Goal: Task Accomplishment & Management: Complete application form

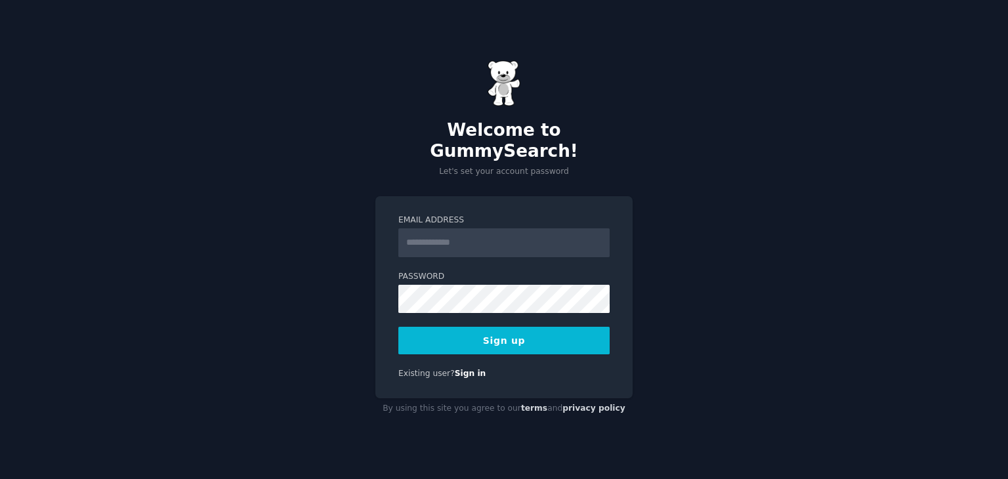
click at [488, 234] on input "Email Address" at bounding box center [503, 242] width 211 height 29
click at [520, 234] on input "Email Address" at bounding box center [503, 242] width 211 height 29
type input "**********"
click at [517, 337] on button "Sign up" at bounding box center [503, 341] width 211 height 28
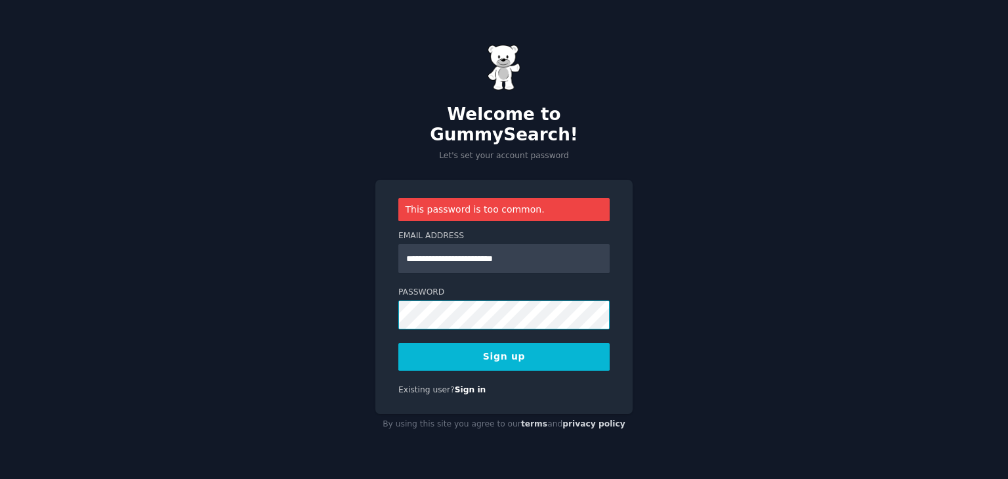
click at [376, 310] on div "**********" at bounding box center [503, 297] width 257 height 234
click at [530, 349] on button "Sign up" at bounding box center [503, 357] width 211 height 28
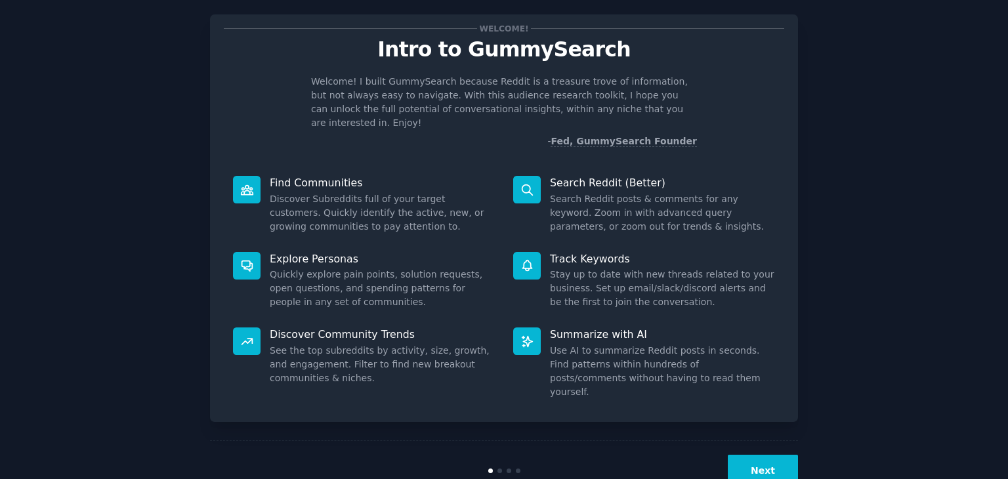
scroll to position [34, 0]
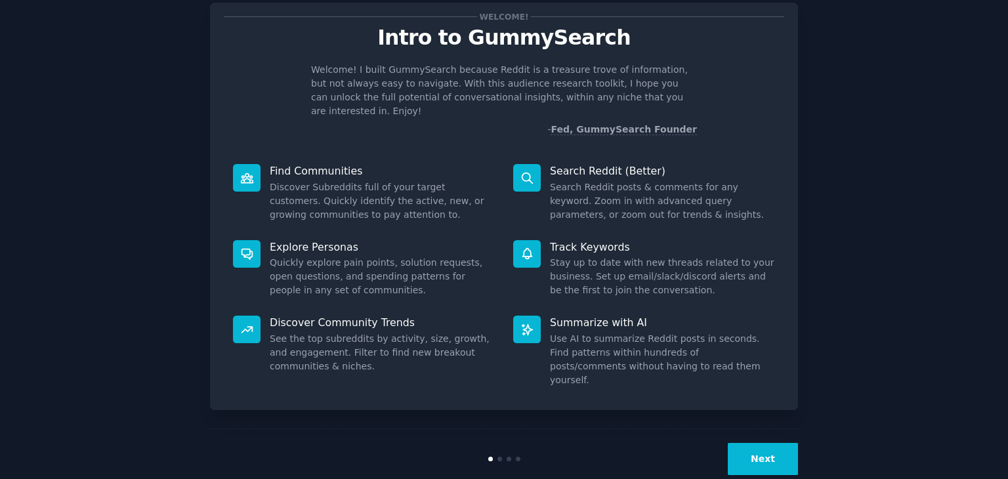
click at [763, 443] on button "Next" at bounding box center [763, 459] width 70 height 32
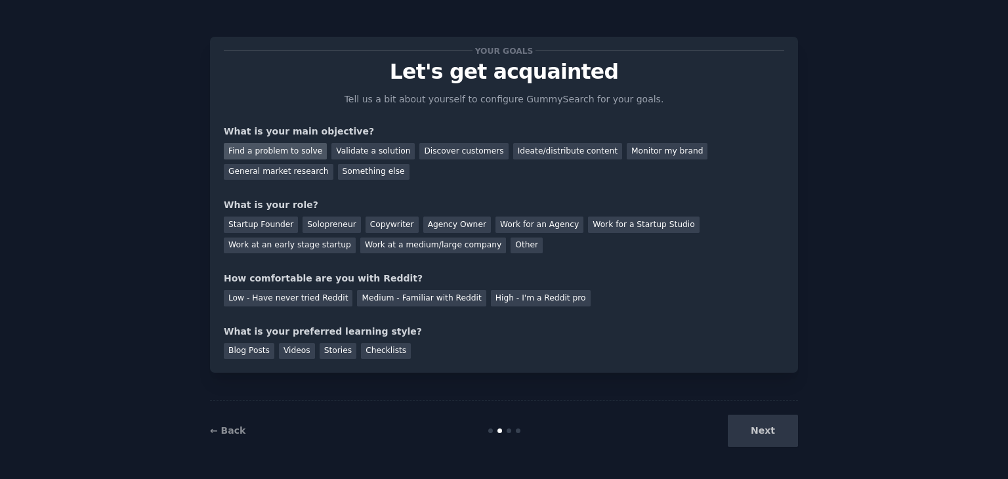
click at [296, 153] on div "Find a problem to solve" at bounding box center [275, 151] width 103 height 16
click at [320, 220] on div "Solopreneur" at bounding box center [332, 225] width 58 height 16
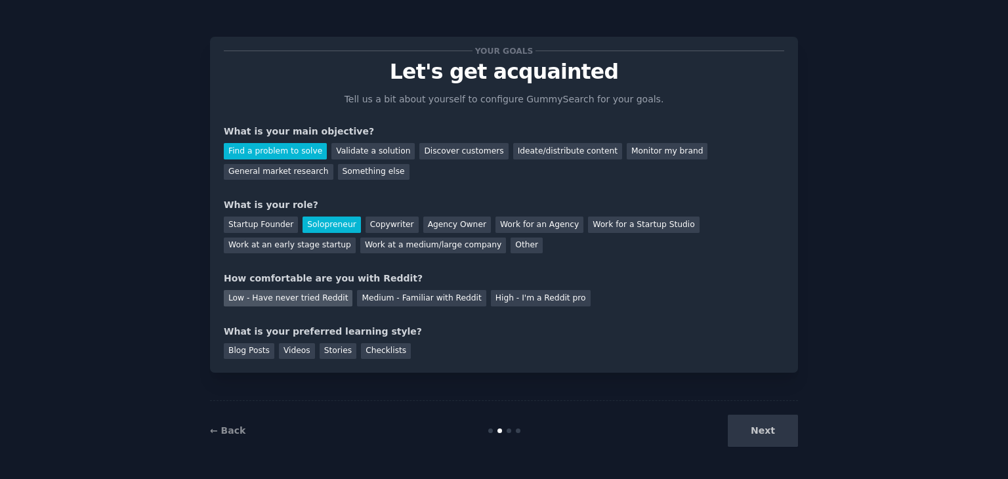
click at [302, 300] on div "Low - Have never tried Reddit" at bounding box center [288, 298] width 129 height 16
click at [331, 357] on div "Stories" at bounding box center [338, 351] width 37 height 16
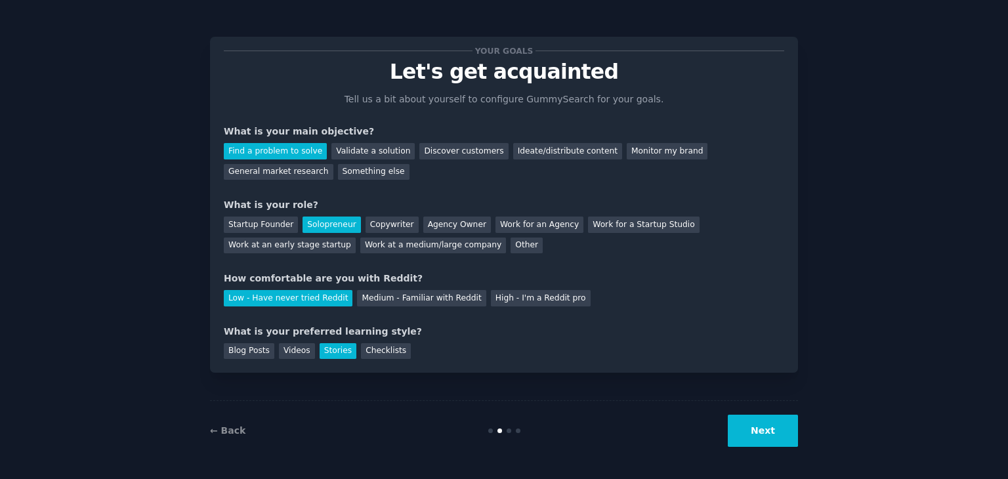
click at [743, 437] on button "Next" at bounding box center [763, 431] width 70 height 32
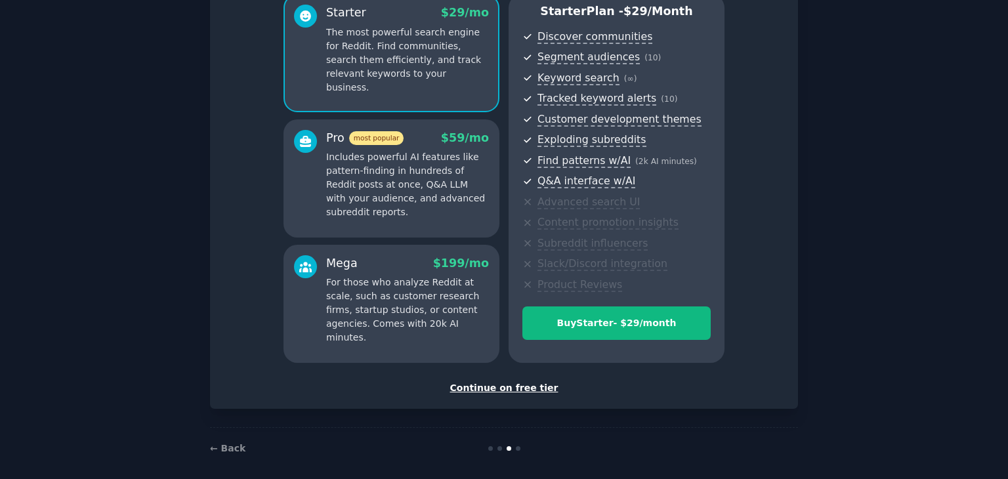
scroll to position [131, 0]
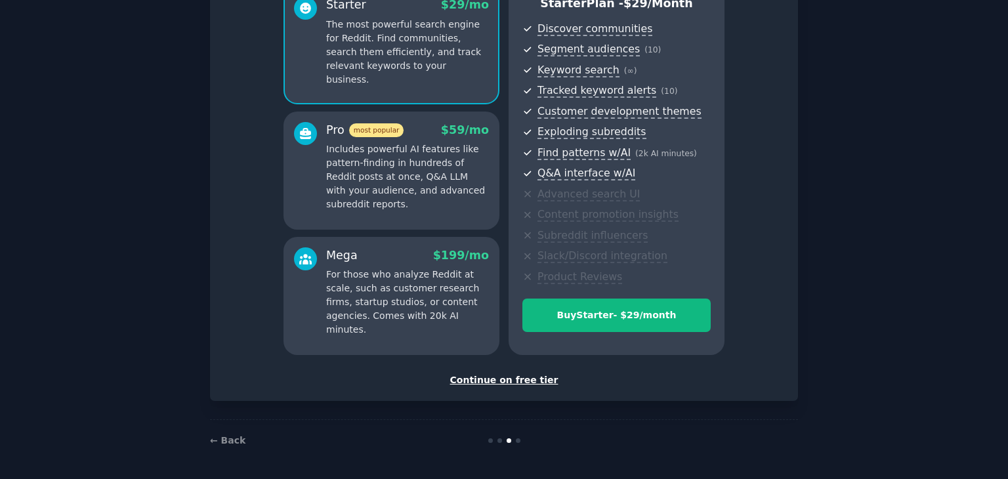
click at [493, 379] on div "Continue on free tier" at bounding box center [504, 380] width 561 height 14
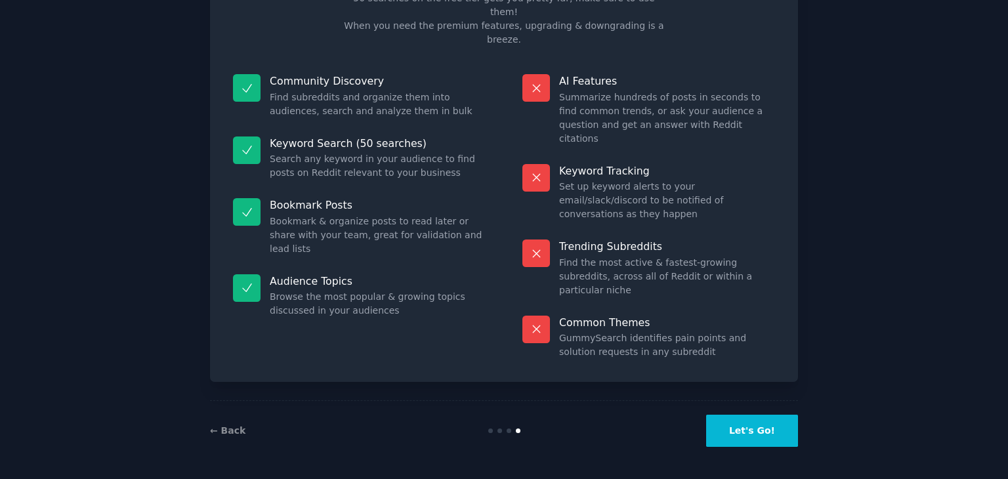
scroll to position [32, 0]
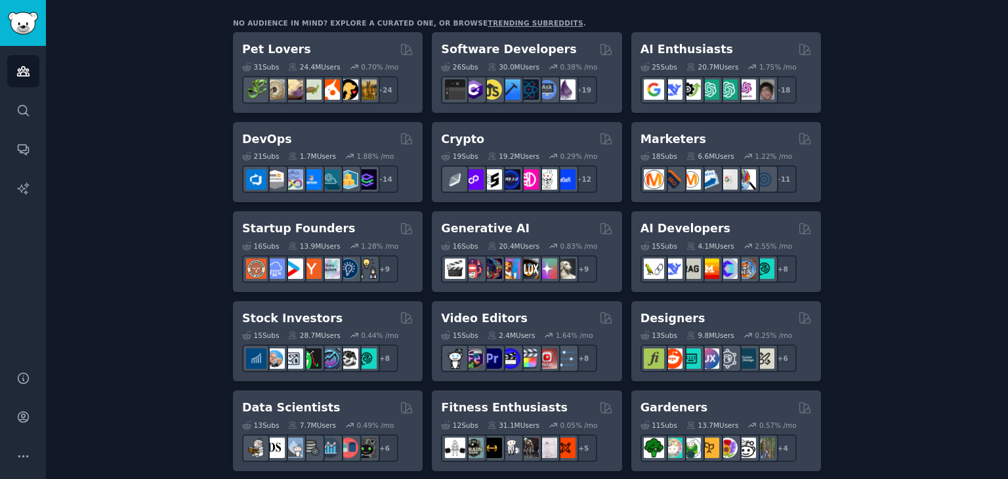
scroll to position [263, 0]
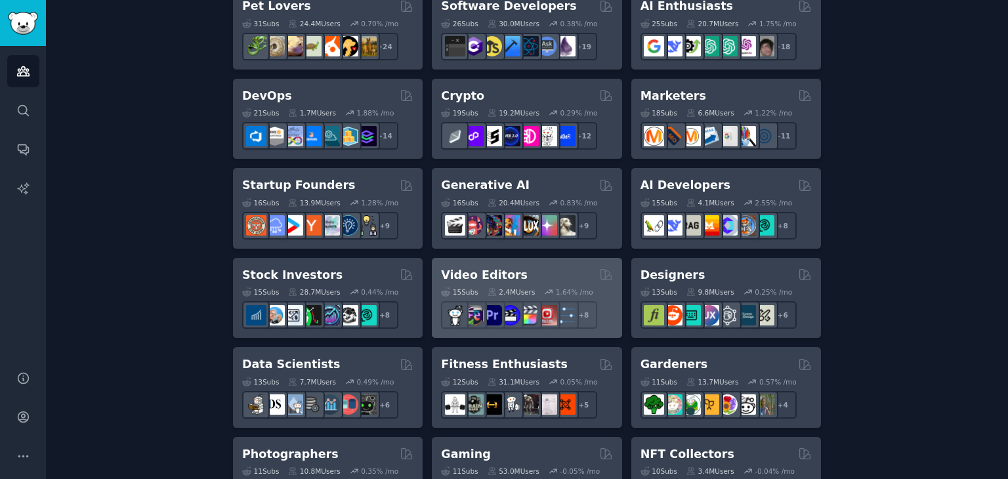
click at [462, 274] on h2 "Video Editors" at bounding box center [484, 275] width 87 height 16
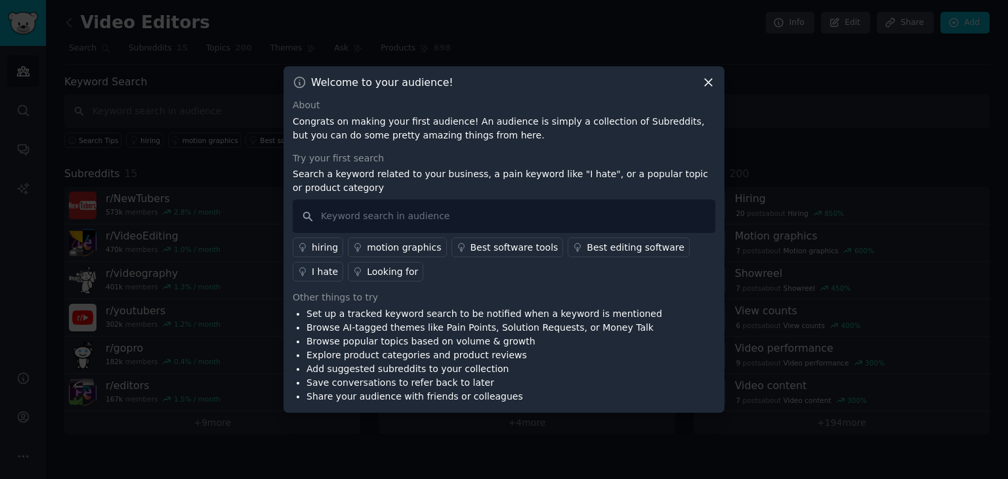
click at [709, 86] on icon at bounding box center [709, 82] width 14 height 14
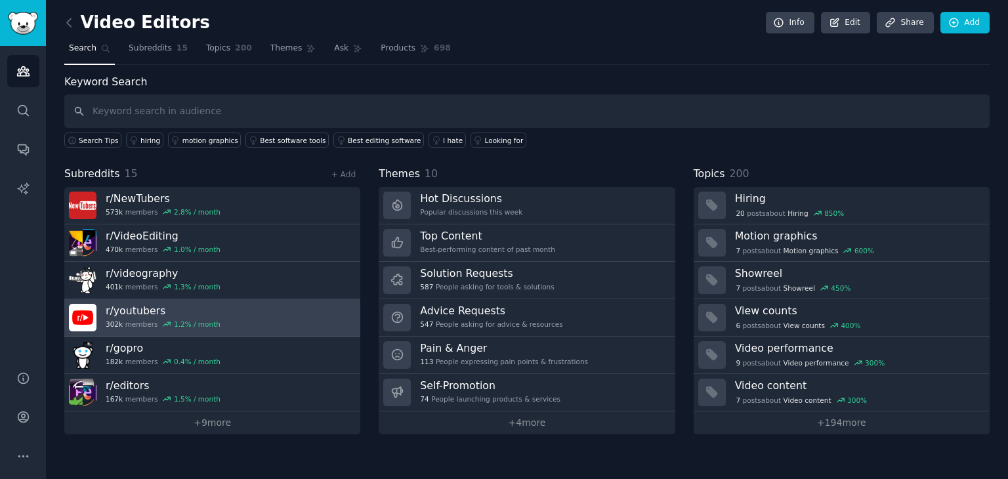
click at [210, 312] on link "r/ youtubers 302k members 1.2 % / month" at bounding box center [212, 317] width 296 height 37
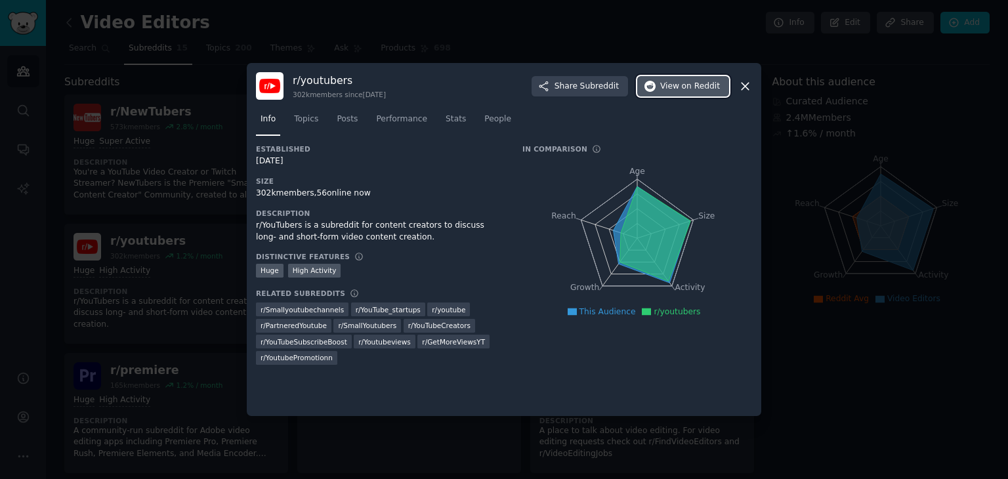
click at [692, 90] on span "on Reddit" at bounding box center [701, 87] width 38 height 12
click at [750, 86] on icon at bounding box center [745, 86] width 14 height 14
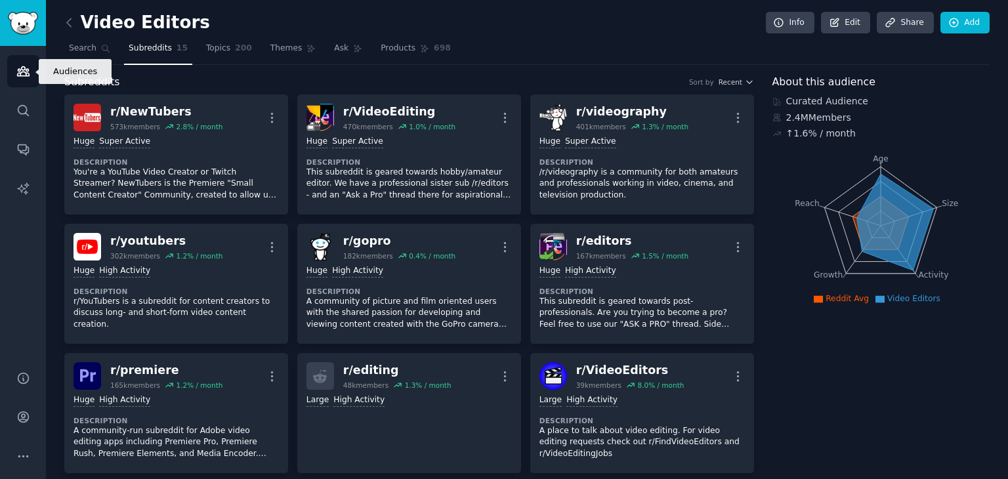
click at [25, 78] on link "Audiences" at bounding box center [23, 71] width 32 height 32
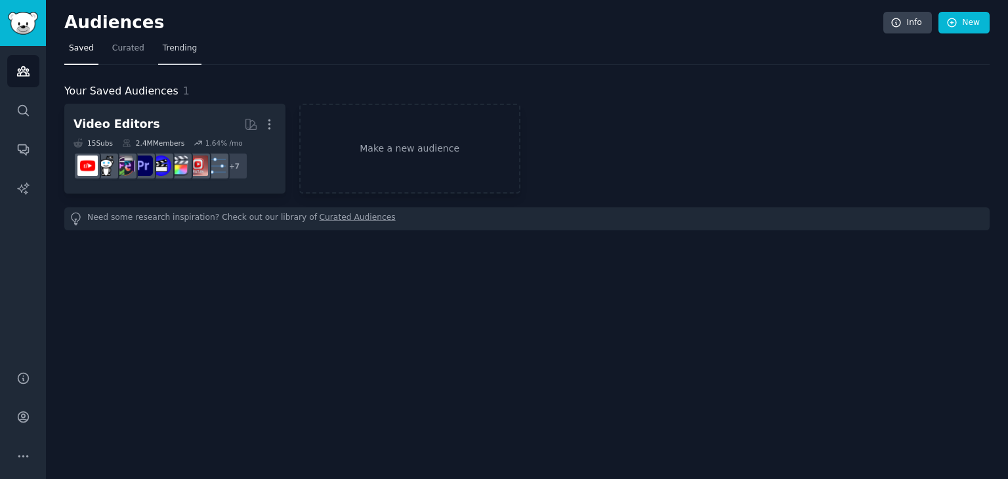
click at [163, 51] on span "Trending" at bounding box center [180, 49] width 34 height 12
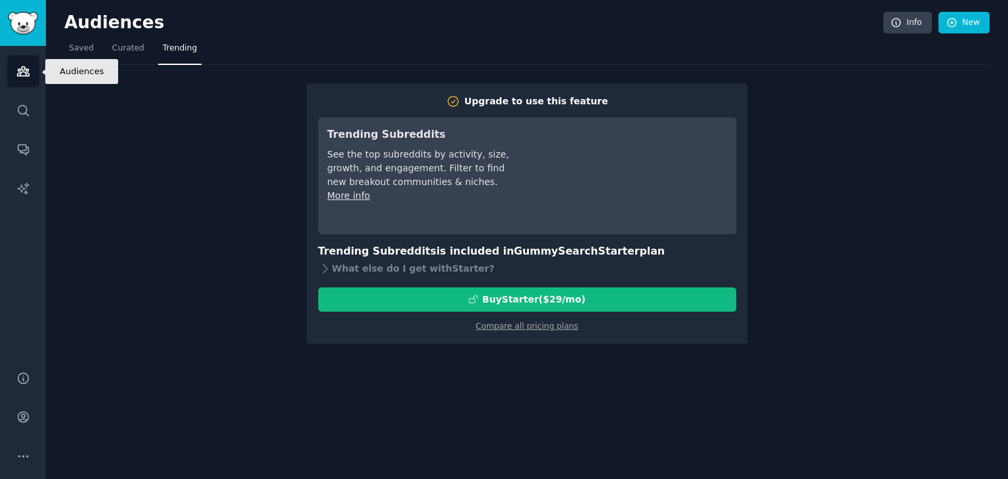
click at [21, 67] on icon "Sidebar" at bounding box center [23, 71] width 12 height 9
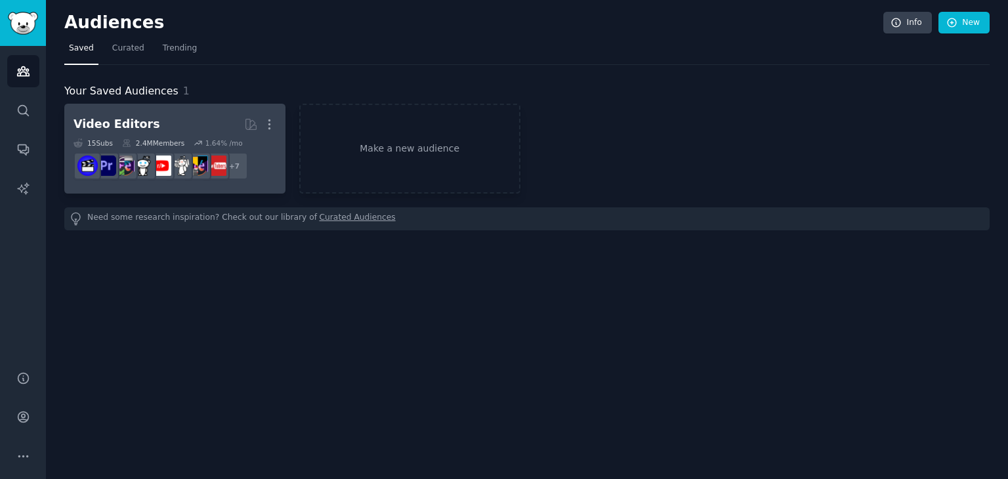
click at [150, 133] on h2 "Video Editors More" at bounding box center [175, 124] width 203 height 23
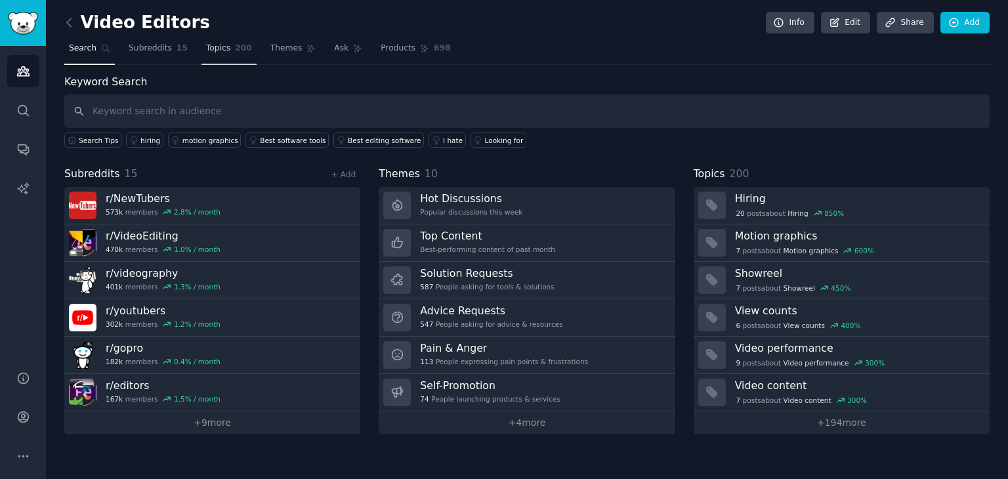
click at [224, 62] on link "Topics 200" at bounding box center [228, 51] width 55 height 27
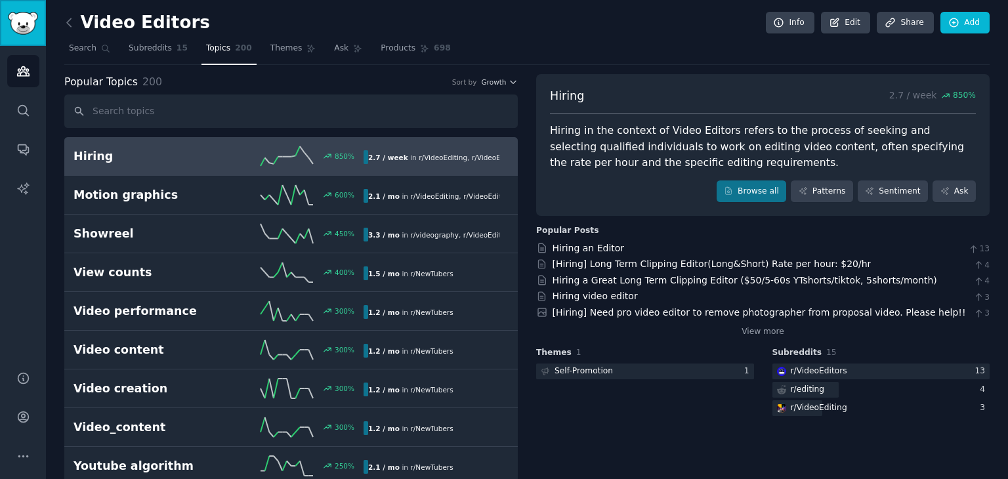
click at [27, 34] on img "Sidebar" at bounding box center [23, 23] width 30 height 23
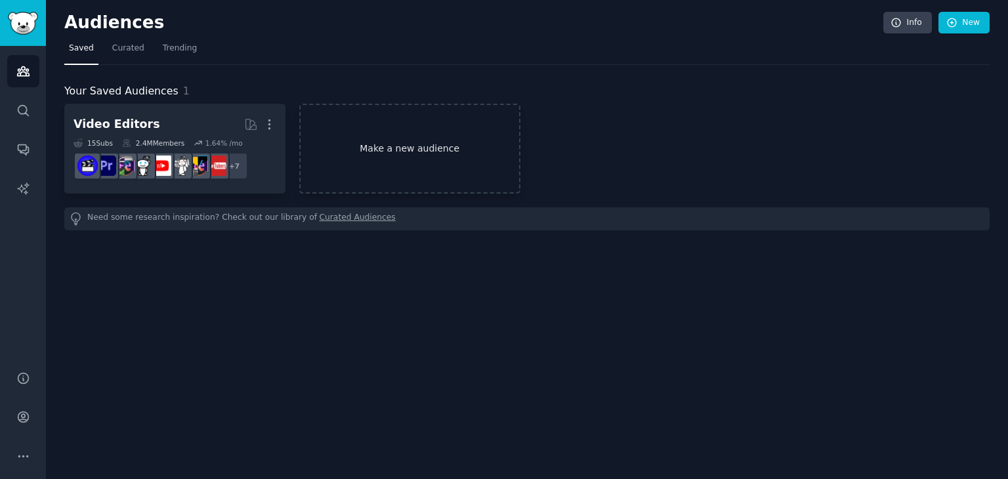
click at [403, 153] on link "Make a new audience" at bounding box center [409, 149] width 221 height 90
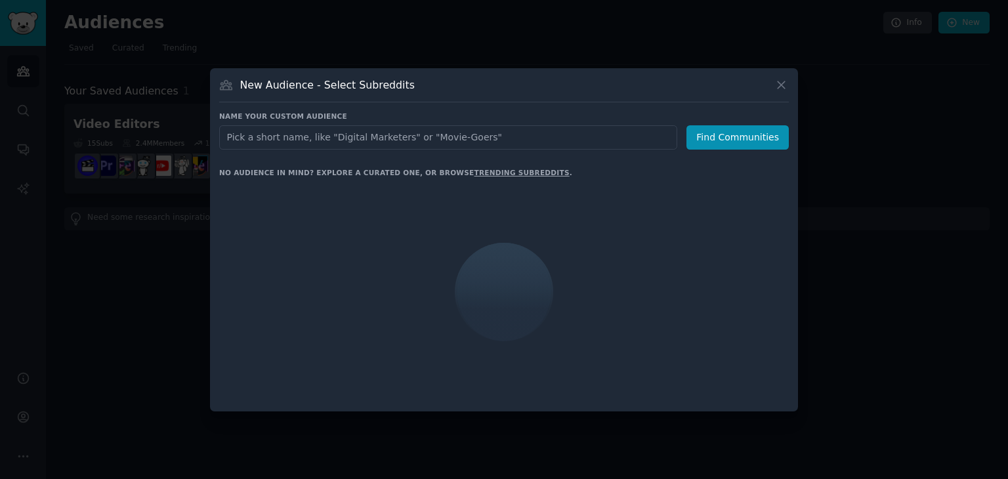
click at [366, 142] on input "text" at bounding box center [448, 137] width 458 height 24
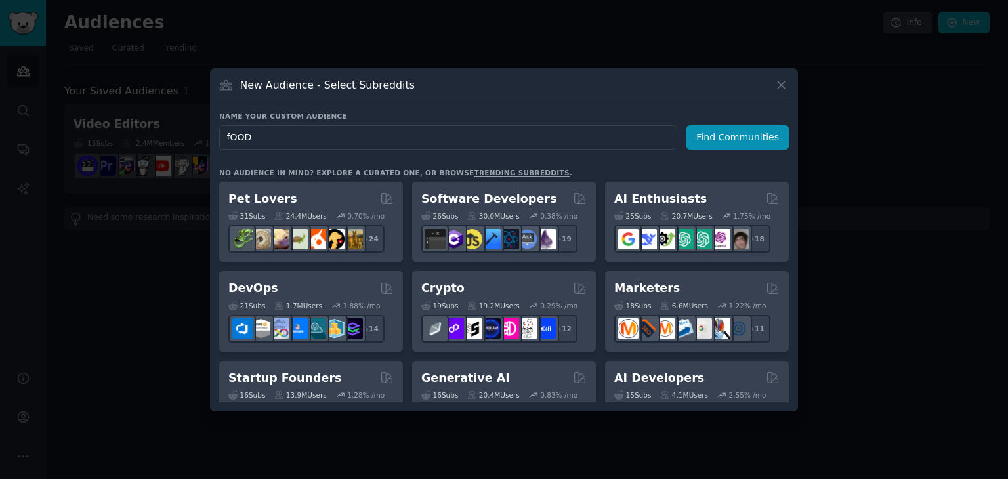
drag, startPoint x: 366, startPoint y: 142, endPoint x: 232, endPoint y: 122, distance: 135.4
click at [232, 122] on div "Name your custom audience Audience Name fOOD Find Communities" at bounding box center [504, 131] width 570 height 38
type input "f"
type input "AHMEDABAD"
click at [758, 146] on button "Find Communities" at bounding box center [738, 137] width 102 height 24
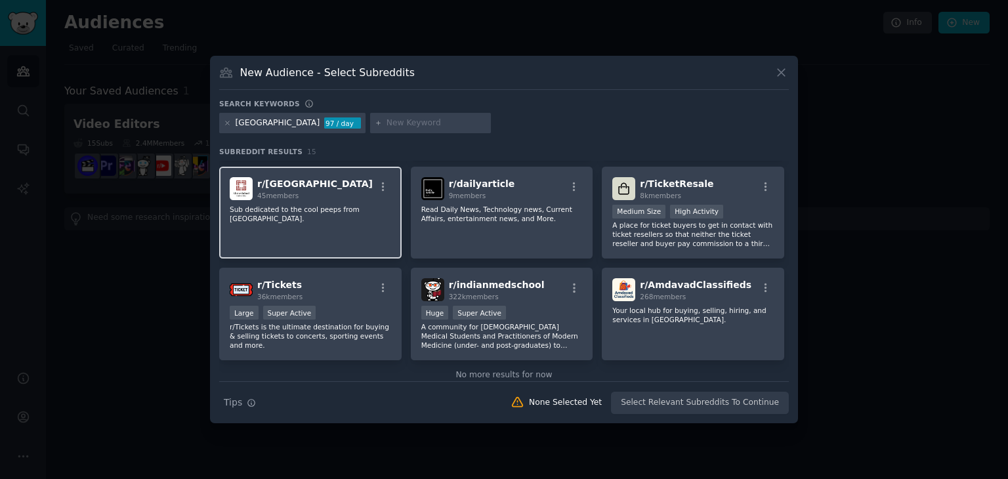
scroll to position [311, 0]
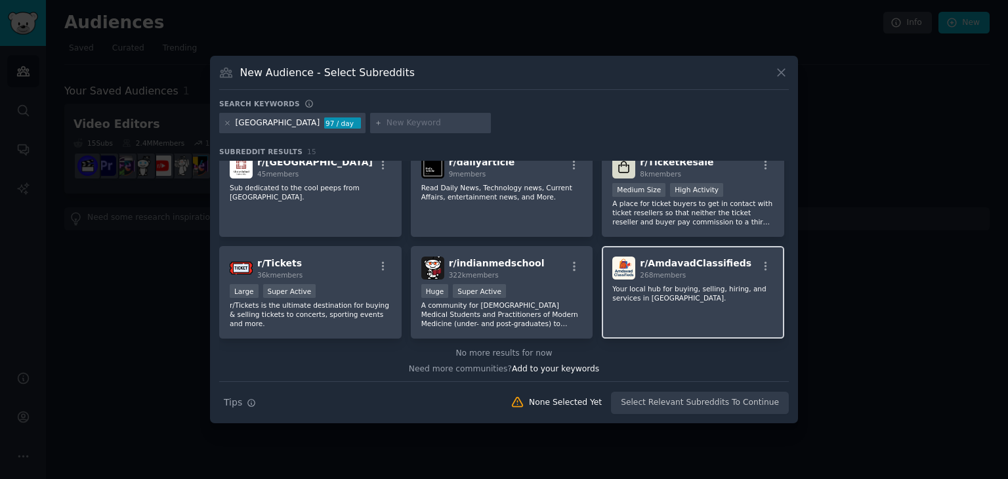
click at [661, 271] on span "268 members" at bounding box center [663, 275] width 46 height 8
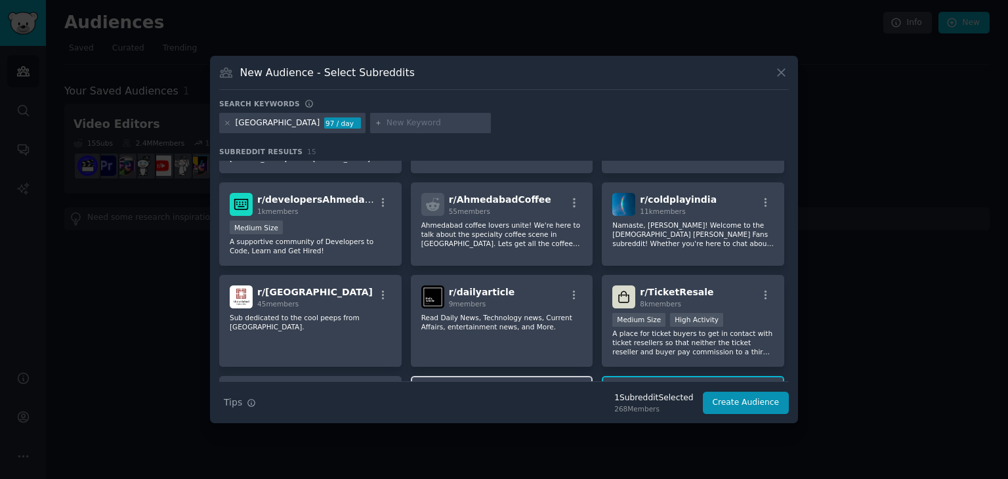
scroll to position [180, 0]
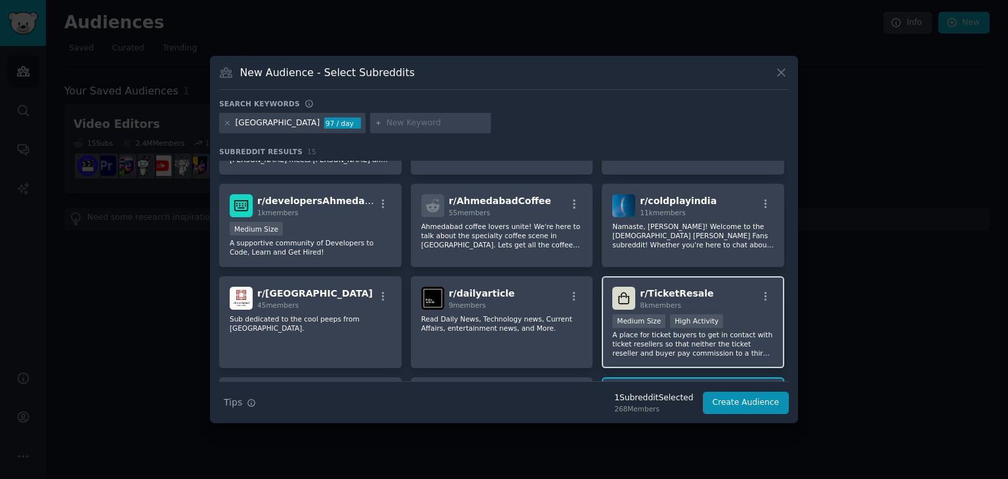
click at [685, 297] on span "r/ TicketResale" at bounding box center [677, 293] width 74 height 11
click at [677, 295] on span "r/ TicketResale" at bounding box center [677, 293] width 74 height 11
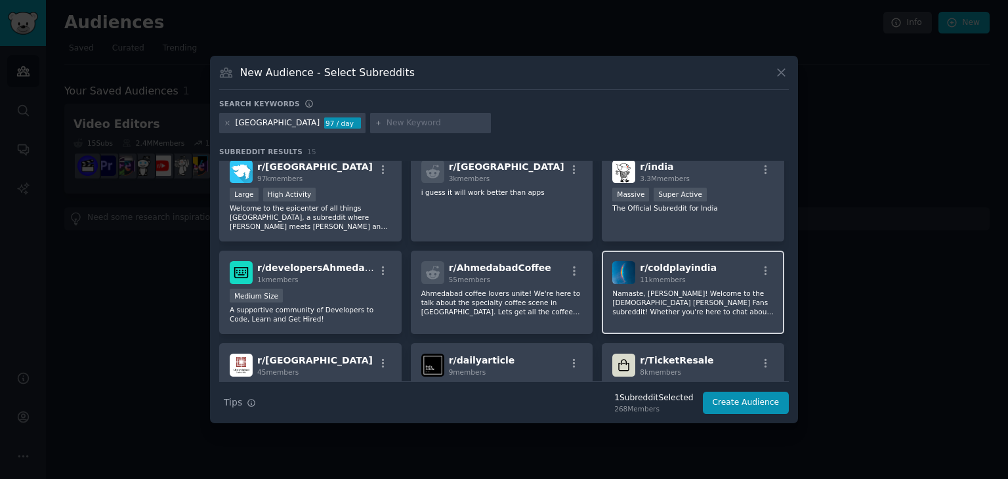
scroll to position [0, 0]
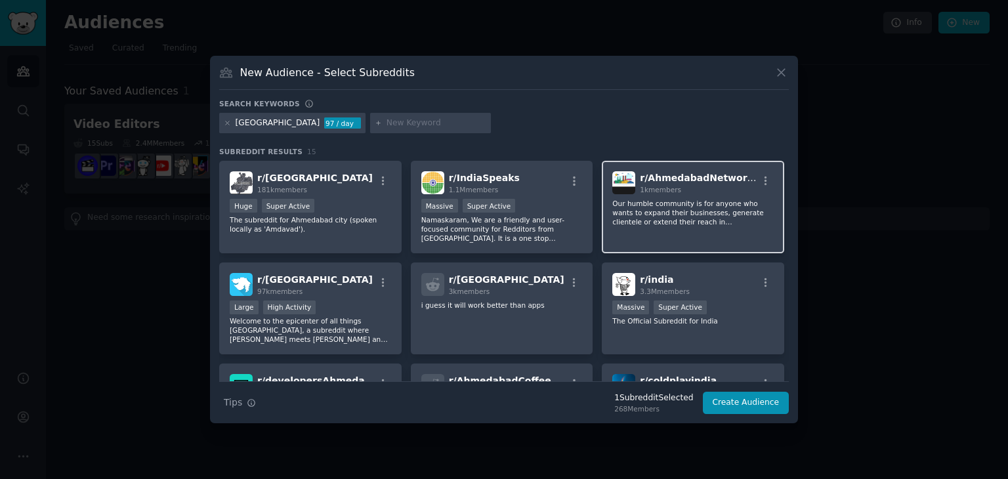
click at [648, 226] on div "r/ AhmedabadNetworking 1k members Our humble community is for anyone who wants …" at bounding box center [693, 207] width 182 height 93
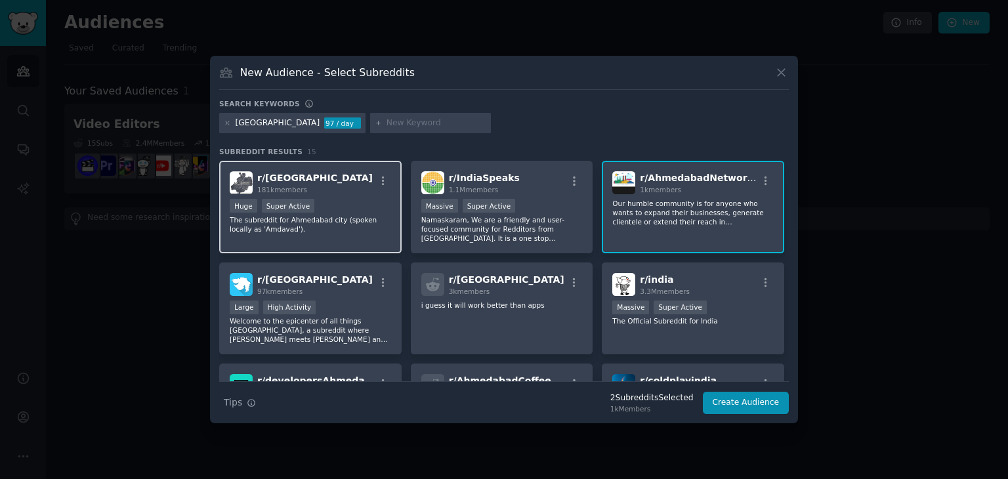
click at [370, 216] on p "The subreddit for Ahmedabad city (spoken locally as 'Amdavad')." at bounding box center [310, 224] width 161 height 18
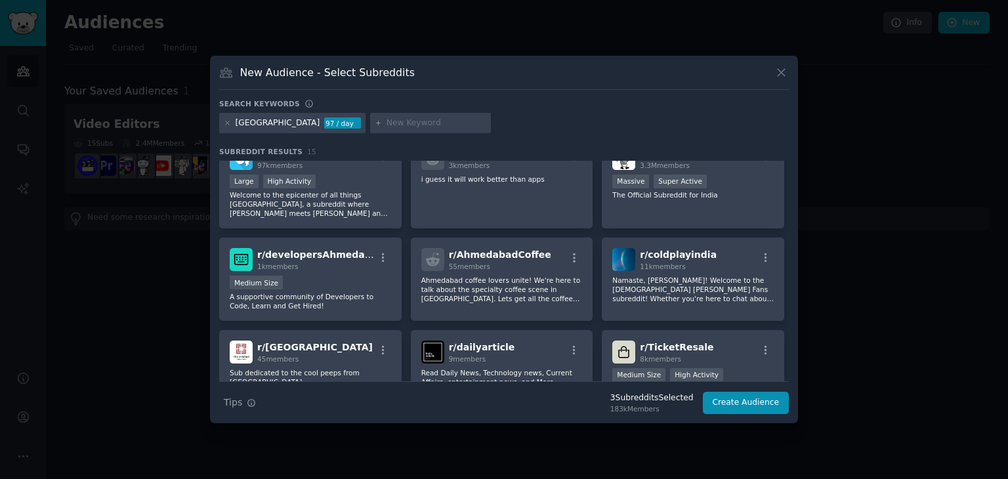
scroll to position [131, 0]
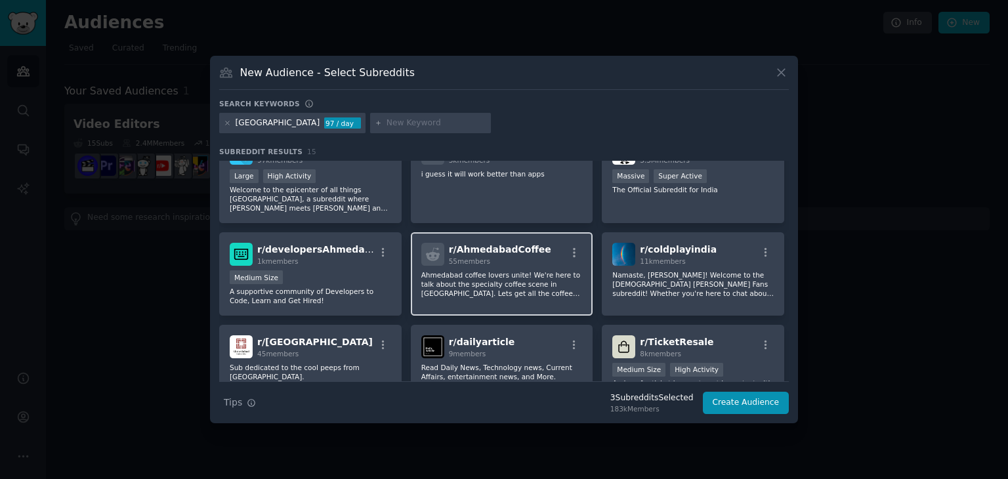
click at [547, 276] on p "Ahmedabad coffee lovers unite! We're here to talk about the specialty coffee sc…" at bounding box center [501, 284] width 161 height 28
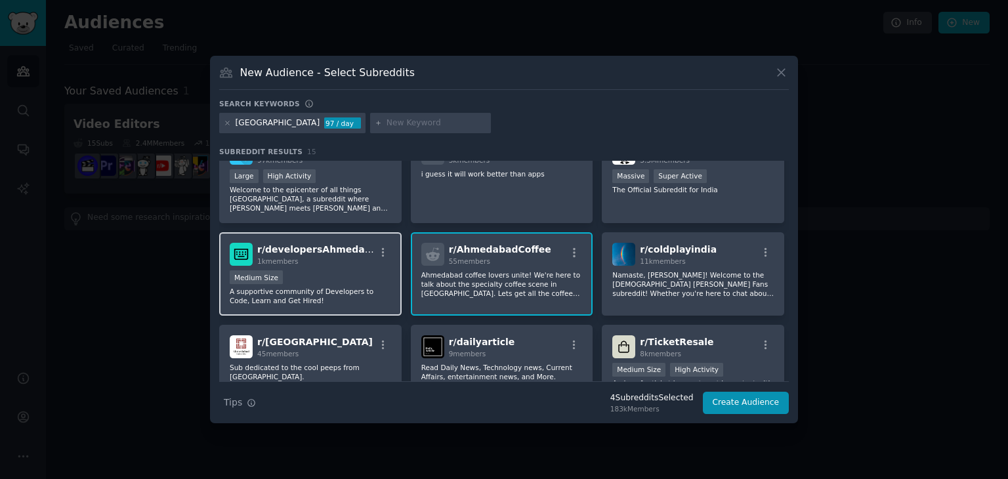
scroll to position [197, 0]
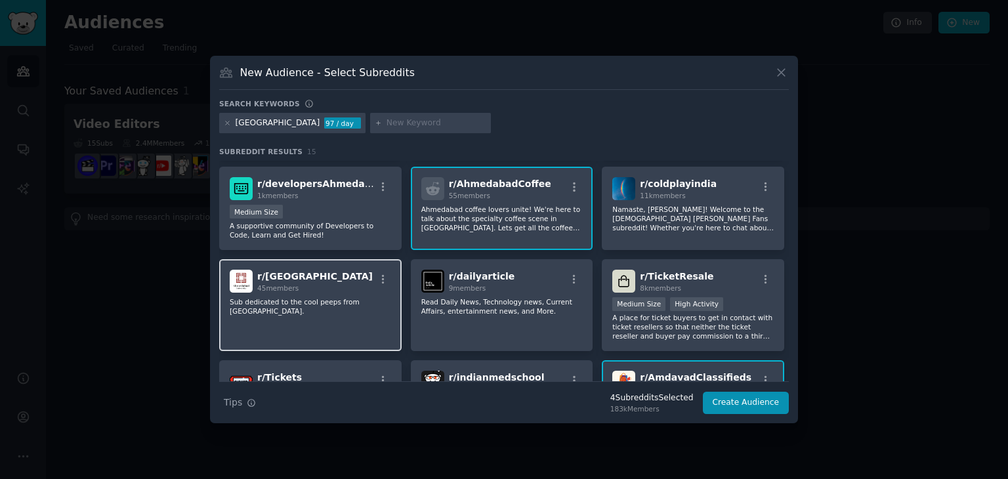
click at [353, 297] on p "Sub dedicated to the cool peeps from Amdavad Uni." at bounding box center [310, 306] width 161 height 18
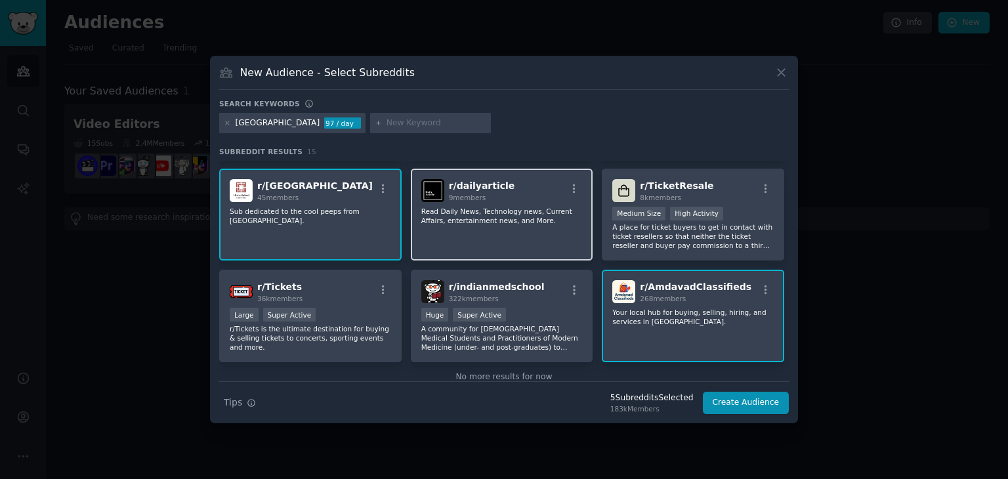
scroll to position [311, 0]
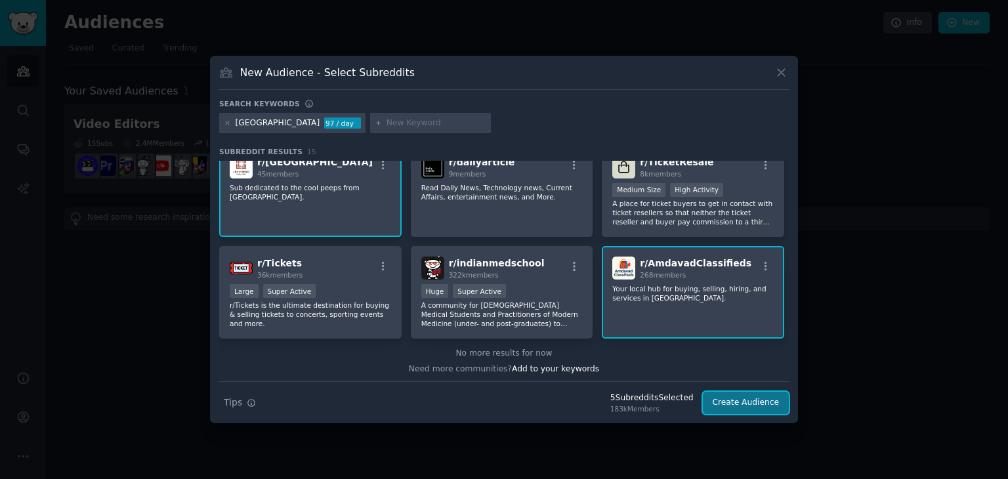
click at [750, 402] on button "Create Audience" at bounding box center [746, 403] width 87 height 22
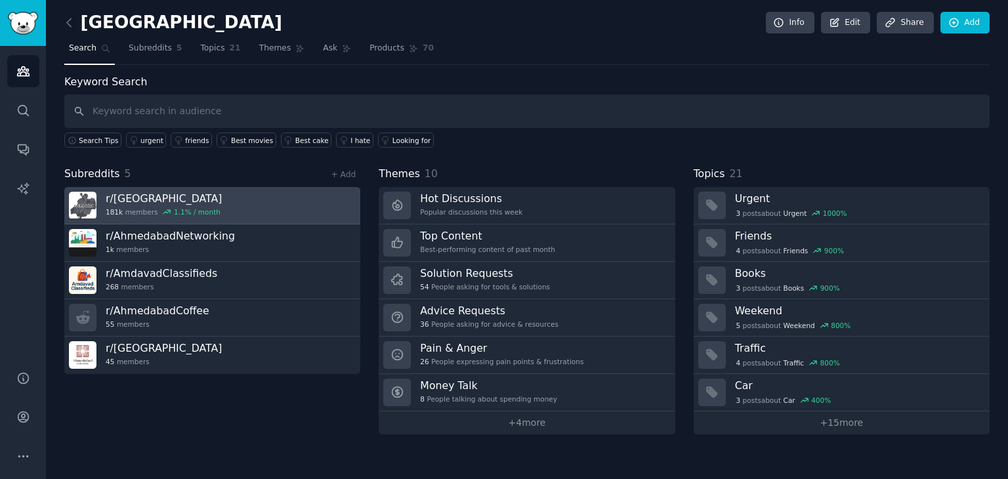
click at [165, 194] on h3 "r/ ahmedabad" at bounding box center [164, 199] width 116 height 14
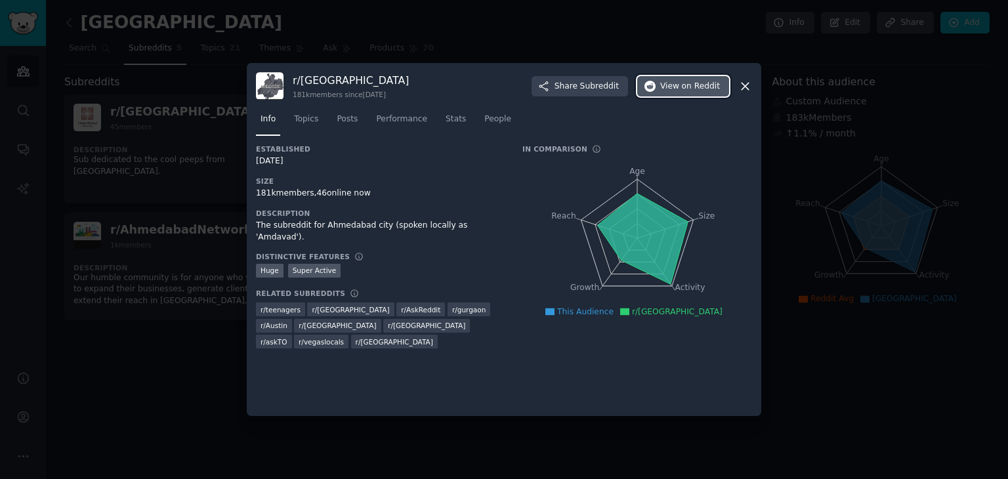
click at [673, 90] on span "View on Reddit" at bounding box center [690, 87] width 60 height 12
